Goal: Task Accomplishment & Management: Manage account settings

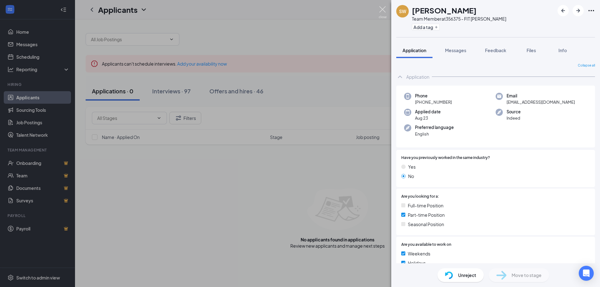
click at [383, 10] on img at bounding box center [383, 12] width 8 height 12
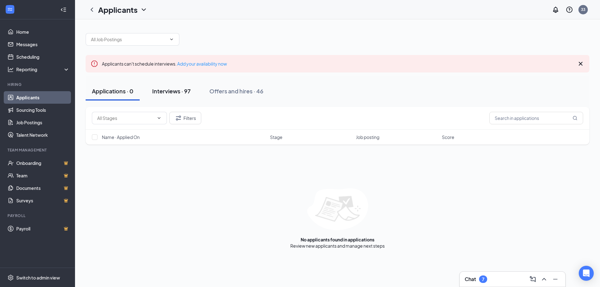
click at [178, 93] on div "Interviews · 97" at bounding box center [171, 91] width 38 height 8
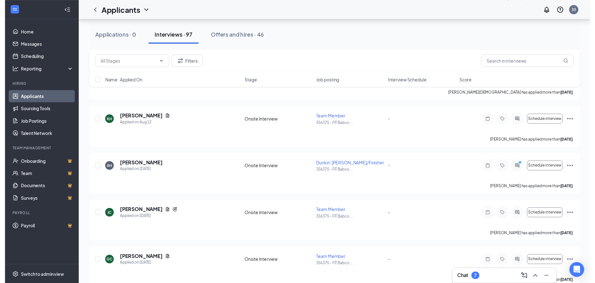
scroll to position [2656, 0]
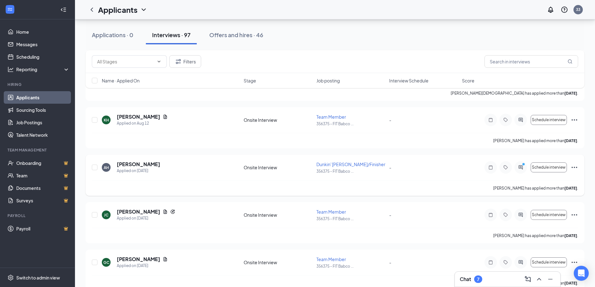
click at [519, 167] on icon "ActiveChat" at bounding box center [521, 167] width 8 height 5
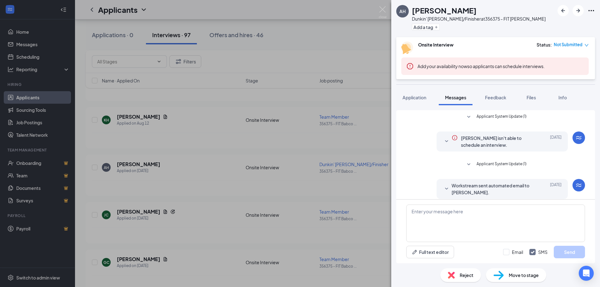
click at [379, 10] on img at bounding box center [383, 12] width 8 height 12
click at [383, 6] on div "AH [PERSON_NAME]' [PERSON_NAME]/Finisher at 356375 - FIT [PERSON_NAME] Add a ta…" at bounding box center [300, 143] width 600 height 287
click at [382, 11] on img at bounding box center [383, 12] width 8 height 12
click at [381, 11] on div "Applicants 33" at bounding box center [337, 9] width 525 height 19
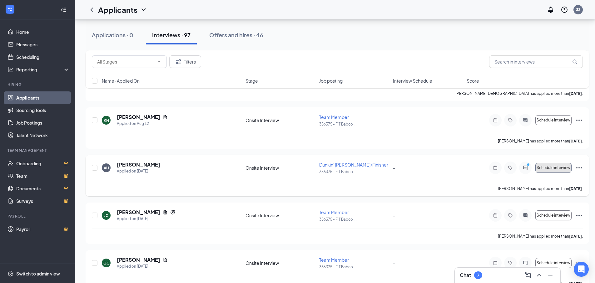
click at [547, 168] on span "Schedule interview" at bounding box center [554, 167] width 34 height 4
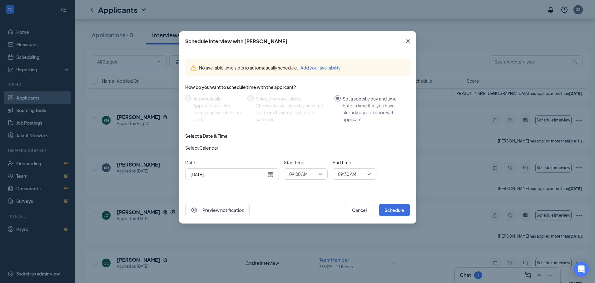
click at [271, 174] on div "[DATE]" at bounding box center [232, 174] width 83 height 7
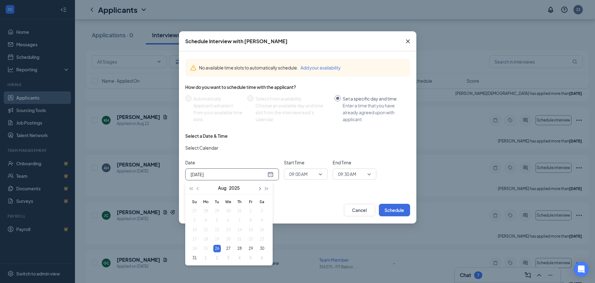
click at [260, 188] on span "button" at bounding box center [259, 188] width 3 height 3
click at [270, 174] on div "[DATE]" at bounding box center [232, 174] width 83 height 7
click at [198, 188] on span "button" at bounding box center [198, 188] width 3 height 3
type input "[DATE]"
click at [241, 247] on div "28" at bounding box center [240, 248] width 8 height 8
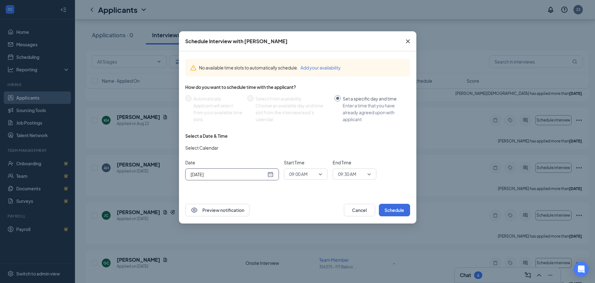
click at [323, 173] on div "09:00 AM" at bounding box center [306, 173] width 44 height 11
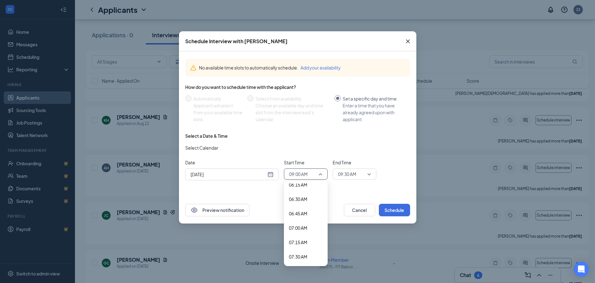
scroll to position [359, 0]
click at [301, 233] on span "07:00 AM" at bounding box center [298, 234] width 18 height 7
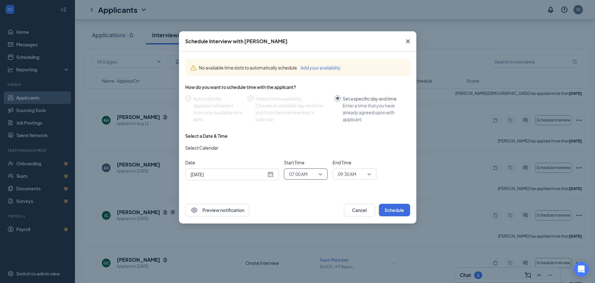
click at [370, 174] on span "09:30 AM" at bounding box center [354, 173] width 33 height 9
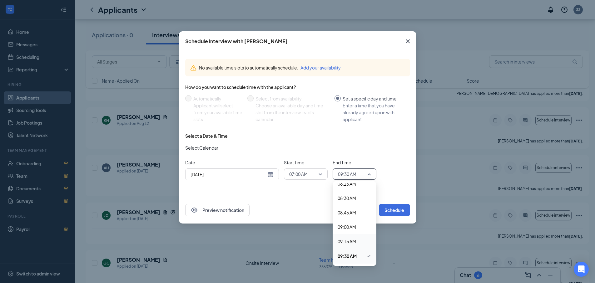
scroll to position [356, 0]
click at [344, 253] on span "07:15 AM" at bounding box center [347, 251] width 18 height 7
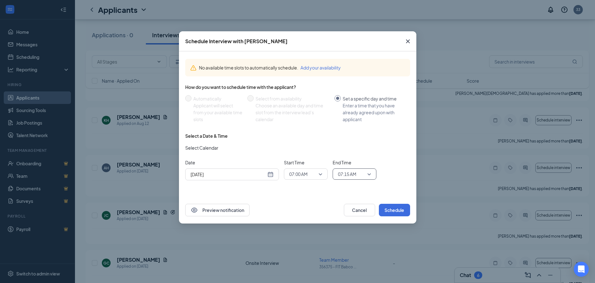
click at [280, 202] on div "Preview notification Cancel Schedule" at bounding box center [298, 209] width 238 height 27
click at [393, 205] on button "Schedule" at bounding box center [394, 209] width 31 height 13
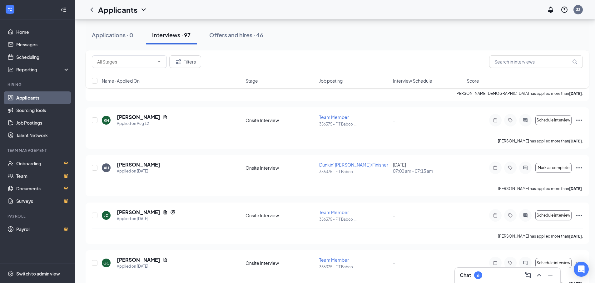
click at [480, 275] on div "6" at bounding box center [478, 274] width 3 height 5
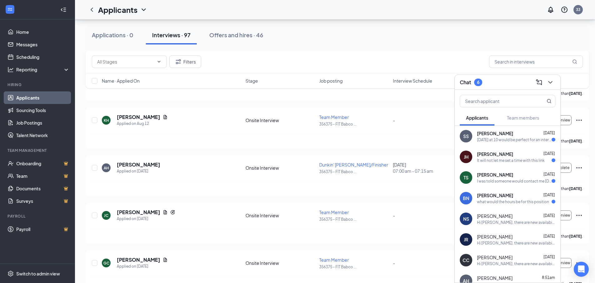
click at [496, 205] on div "BN [PERSON_NAME] [DATE] what would the hours be for this position" at bounding box center [508, 198] width 106 height 21
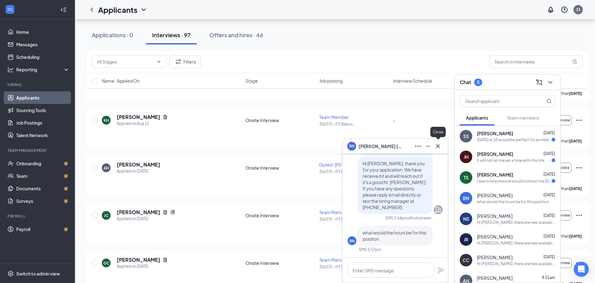
click at [436, 145] on icon "Cross" at bounding box center [438, 146] width 8 height 8
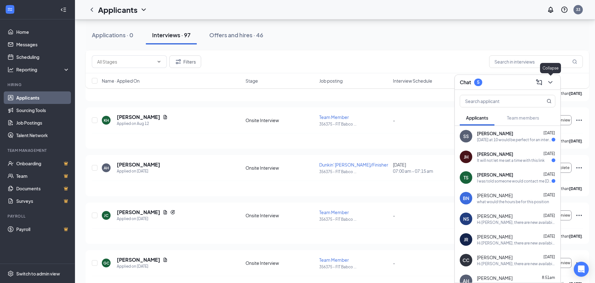
click at [552, 84] on icon "ChevronDown" at bounding box center [551, 82] width 8 height 8
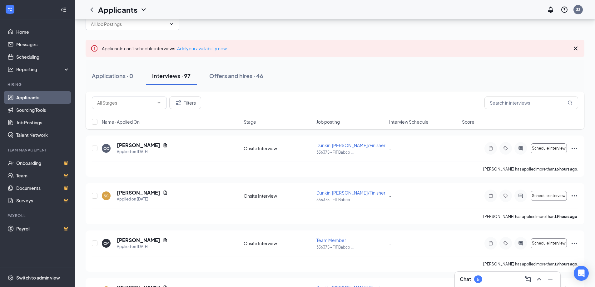
scroll to position [0, 0]
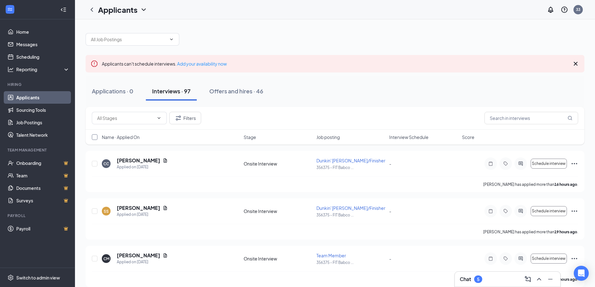
click at [93, 138] on input "checkbox" at bounding box center [95, 137] width 6 height 6
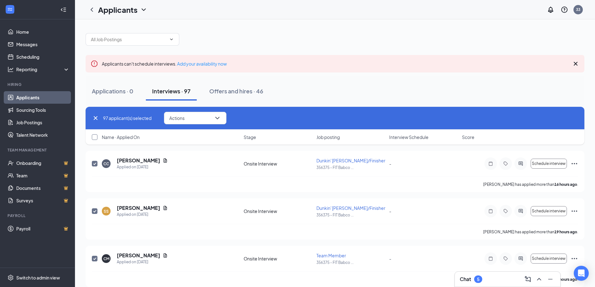
checkbox input "true"
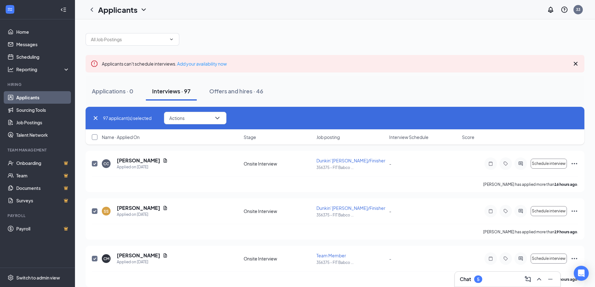
checkbox input "true"
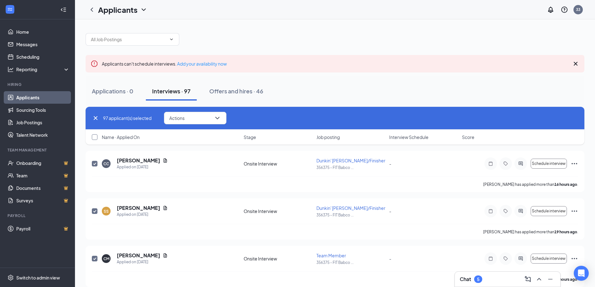
checkbox input "true"
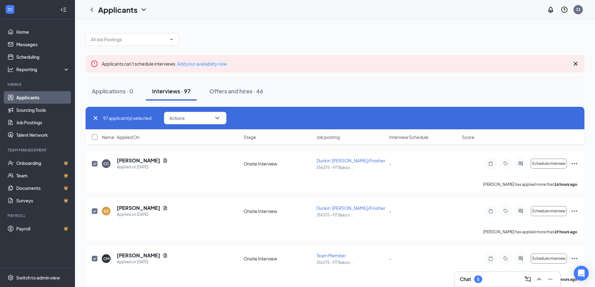
checkbox input "true"
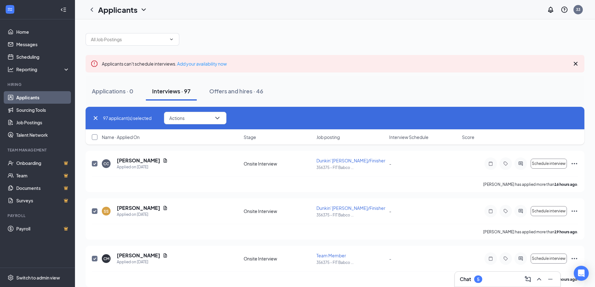
checkbox input "true"
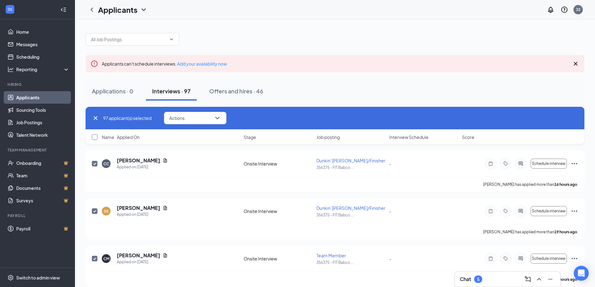
checkbox input "true"
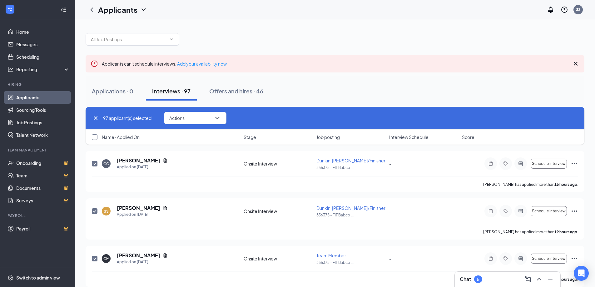
checkbox input "true"
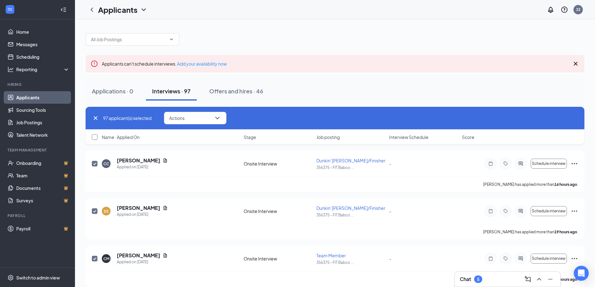
checkbox input "true"
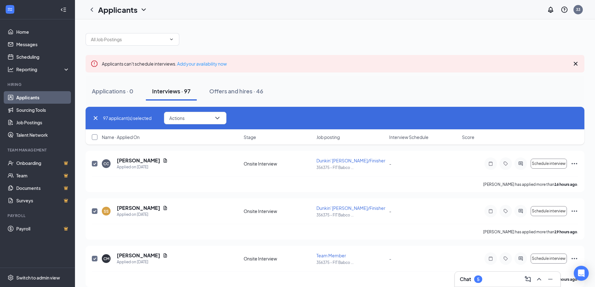
checkbox input "true"
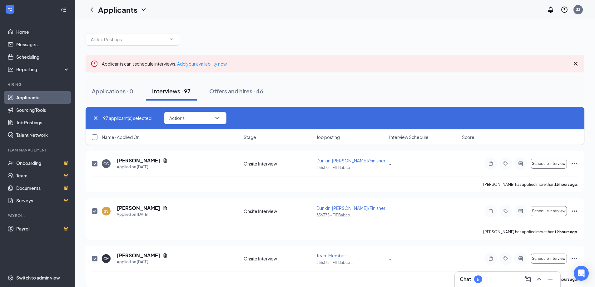
checkbox input "true"
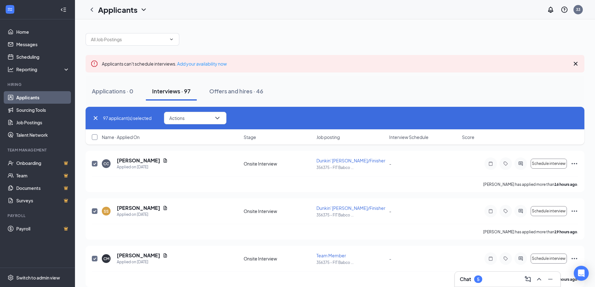
checkbox input "true"
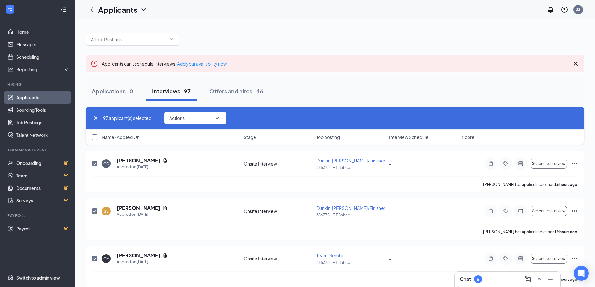
checkbox input "true"
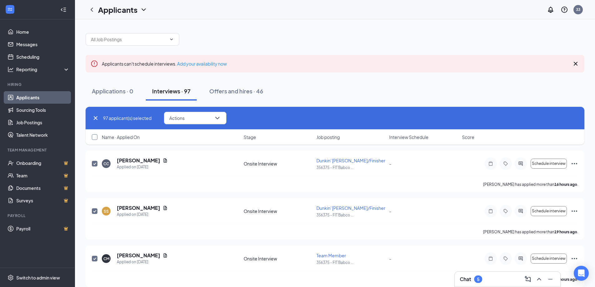
checkbox input "true"
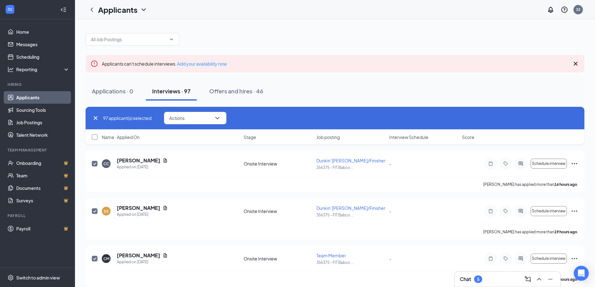
checkbox input "true"
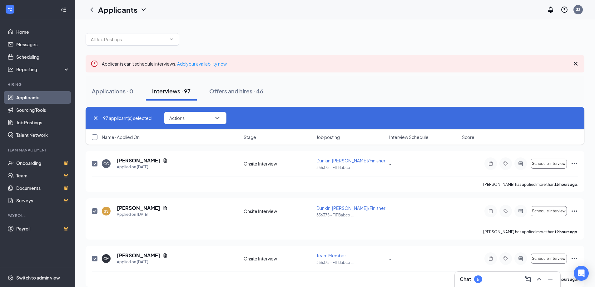
checkbox input "true"
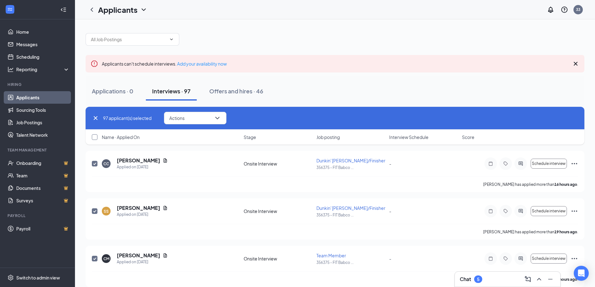
checkbox input "true"
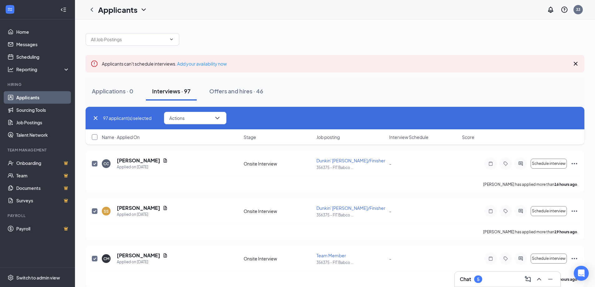
checkbox input "true"
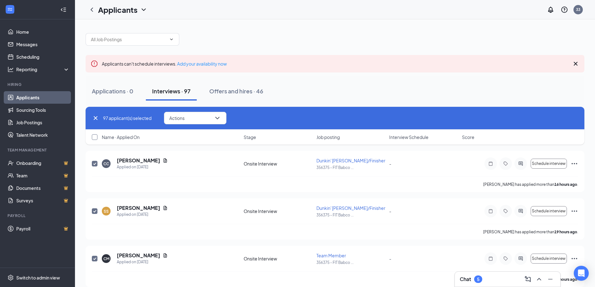
checkbox input "true"
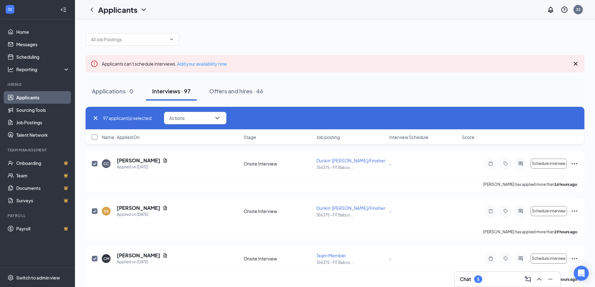
checkbox input "true"
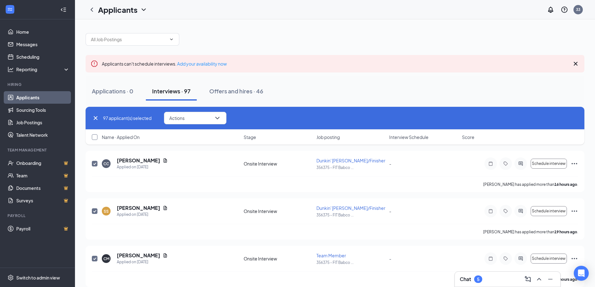
checkbox input "true"
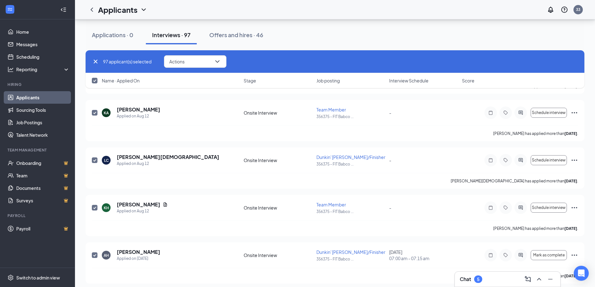
scroll to position [2594, 0]
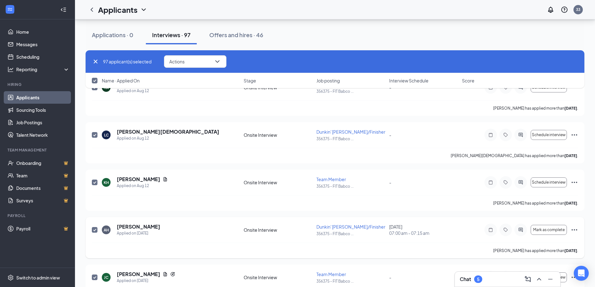
click at [94, 230] on input "checkbox" at bounding box center [95, 230] width 6 height 6
checkbox input "false"
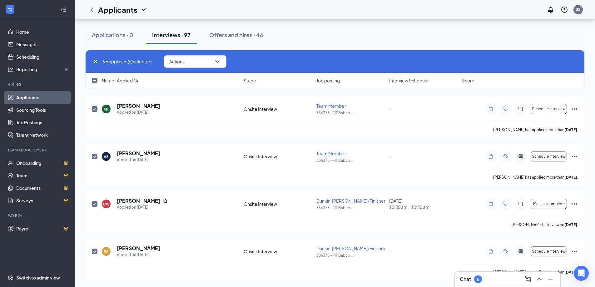
scroll to position [4473, 0]
click at [215, 60] on icon "ChevronDown" at bounding box center [218, 62] width 8 height 8
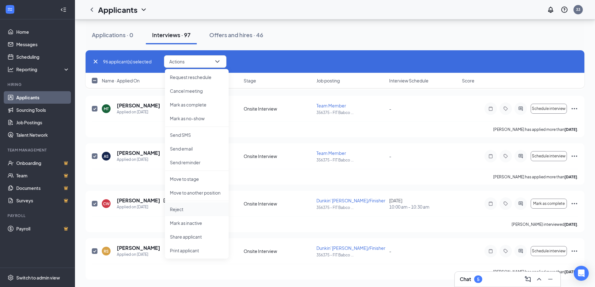
click at [182, 210] on p "Reject" at bounding box center [197, 209] width 54 height 6
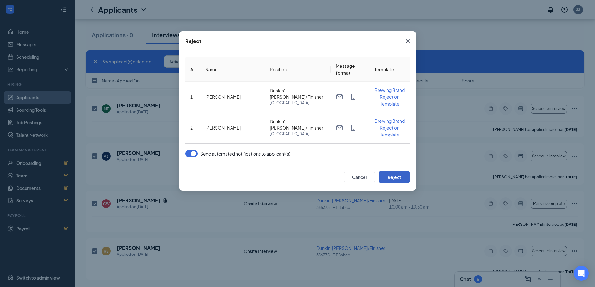
click at [398, 179] on button "Reject" at bounding box center [394, 177] width 31 height 13
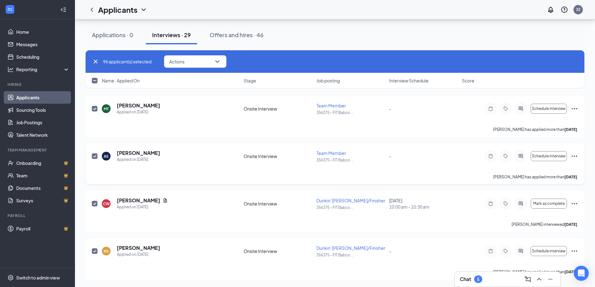
checkbox input "false"
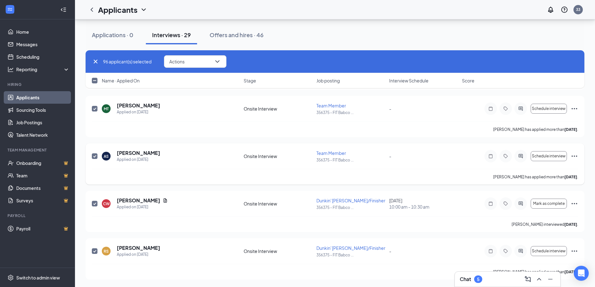
checkbox input "false"
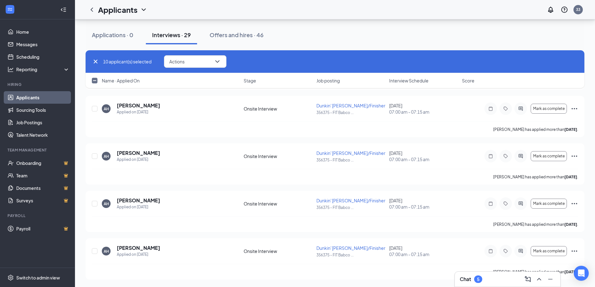
scroll to position [726, 0]
click at [95, 60] on icon "Cross" at bounding box center [96, 62] width 8 height 8
checkbox input "false"
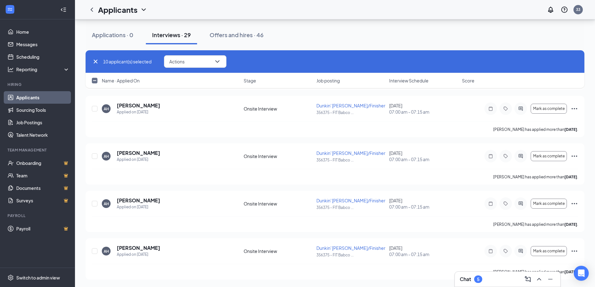
checkbox input "false"
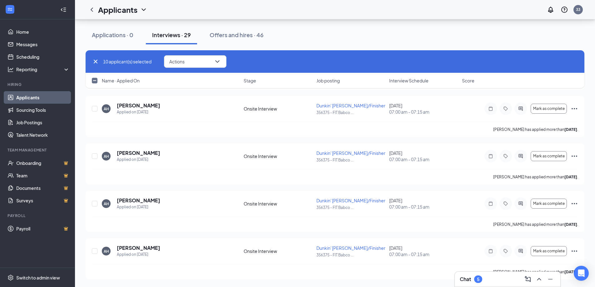
checkbox input "false"
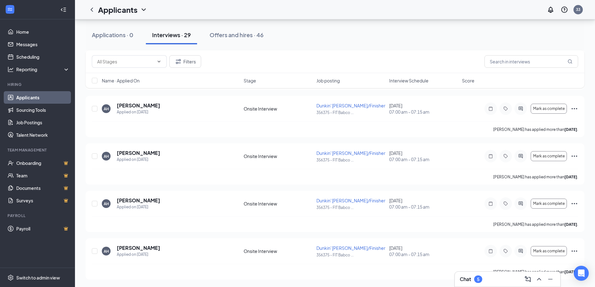
click at [246, 60] on div "Filters" at bounding box center [335, 61] width 487 height 13
click at [120, 34] on div "Applications · 0" at bounding box center [113, 35] width 42 height 8
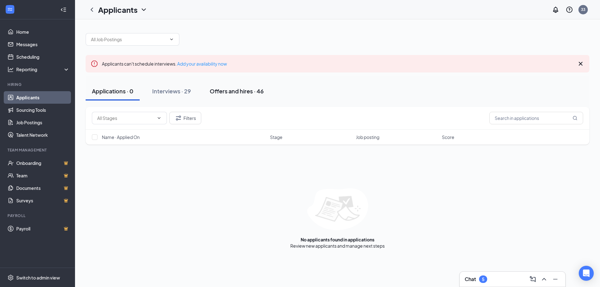
click at [232, 91] on div "Offers and hires · 46" at bounding box center [237, 91] width 54 height 8
